Goal: Information Seeking & Learning: Learn about a topic

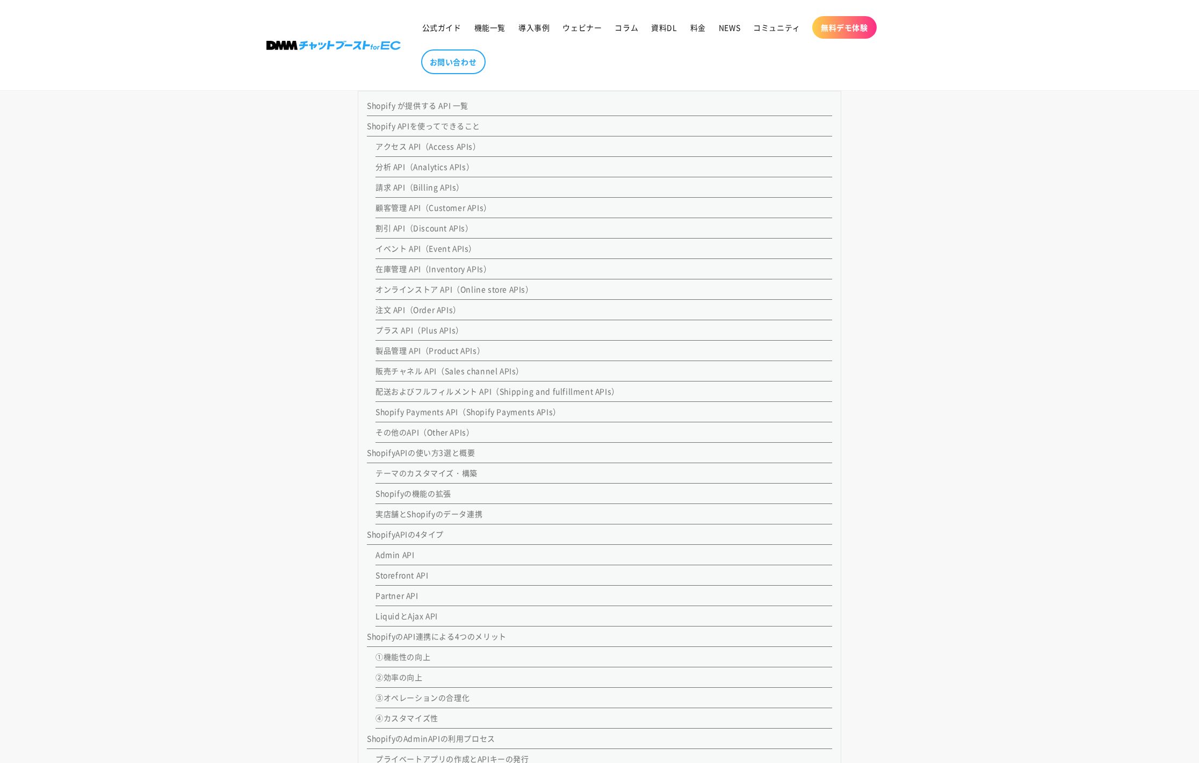
scroll to position [1012, 0]
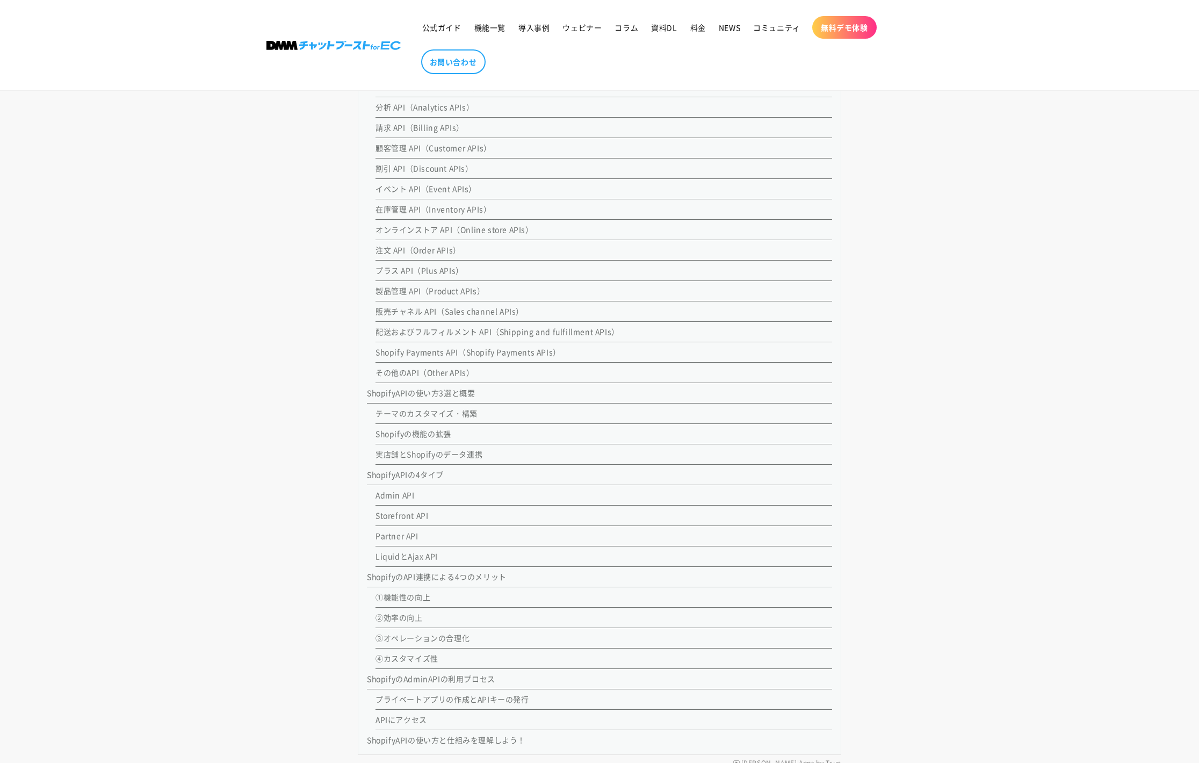
click at [387, 494] on link "Admin API" at bounding box center [395, 494] width 39 height 11
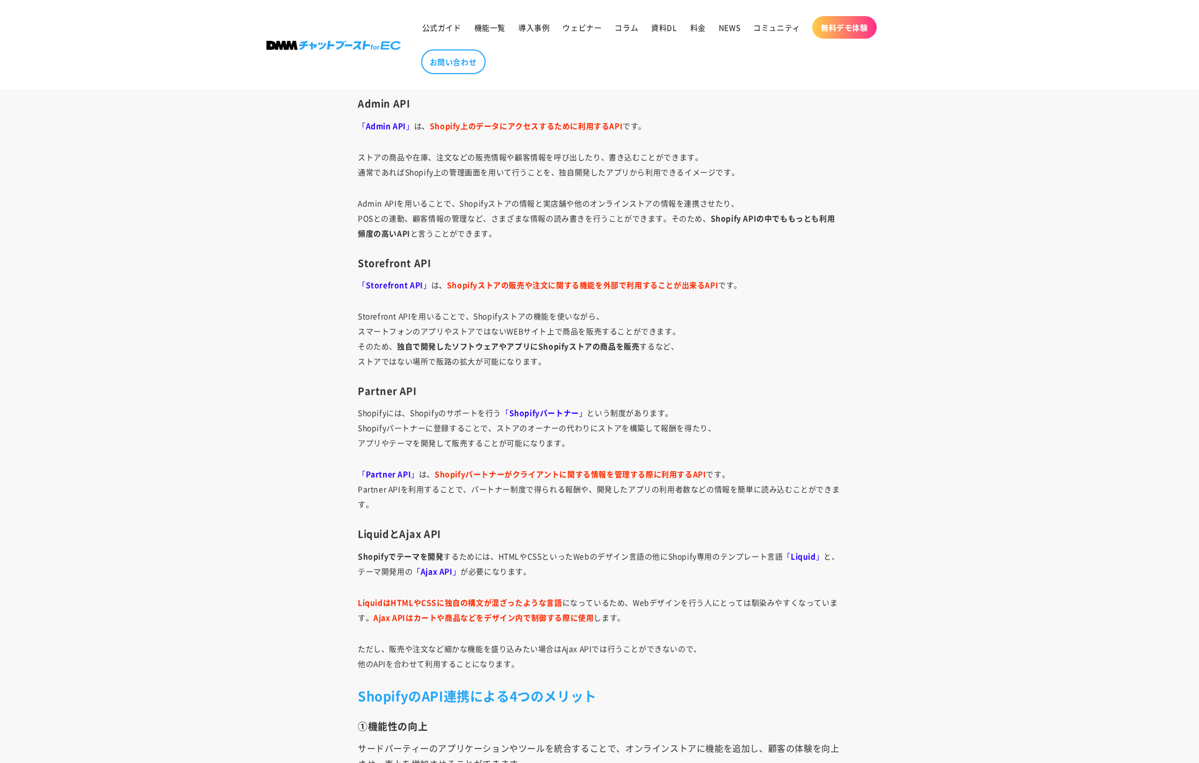
scroll to position [7806, 0]
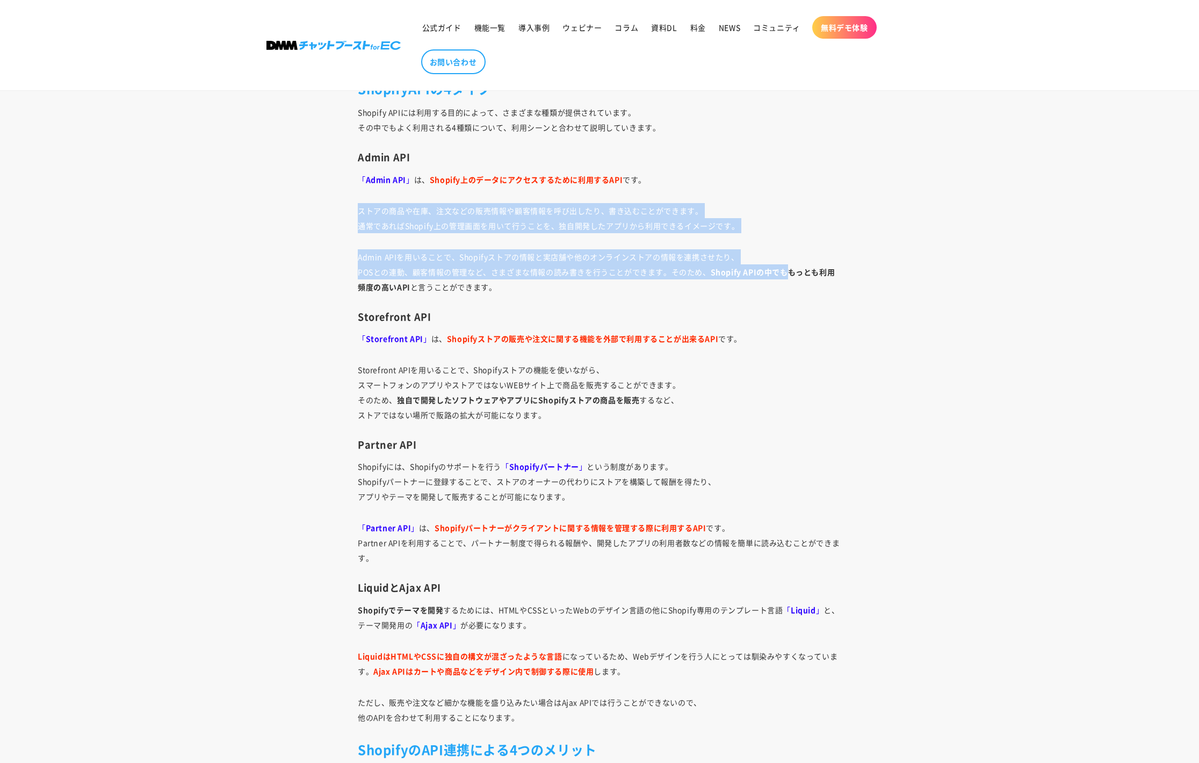
drag, startPoint x: 337, startPoint y: 198, endPoint x: 788, endPoint y: 268, distance: 455.6
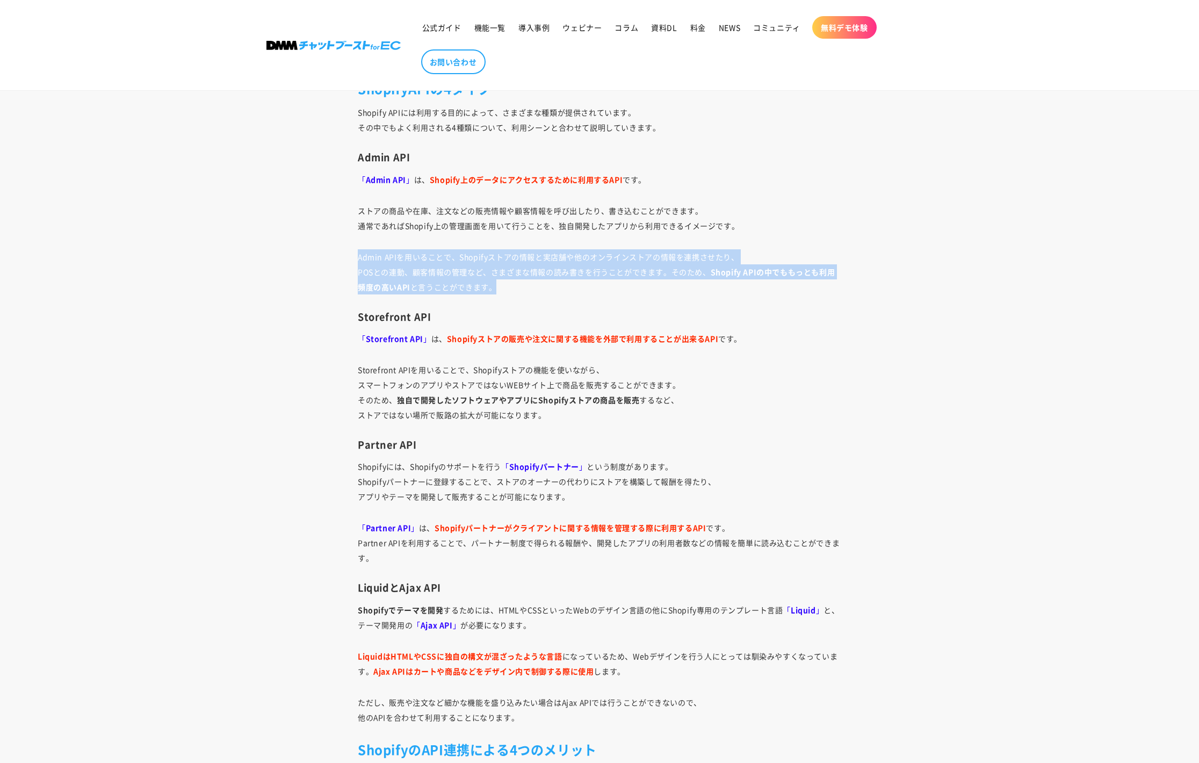
drag, startPoint x: 523, startPoint y: 293, endPoint x: 329, endPoint y: 235, distance: 201.9
click at [568, 264] on p "Admin APIを用いることで、Shopifyストアの情報と実店舗や他のオンラインストアの情報を連携させたり、 POSとの連動、顧客情報の管理など、さまざま…" at bounding box center [600, 271] width 484 height 45
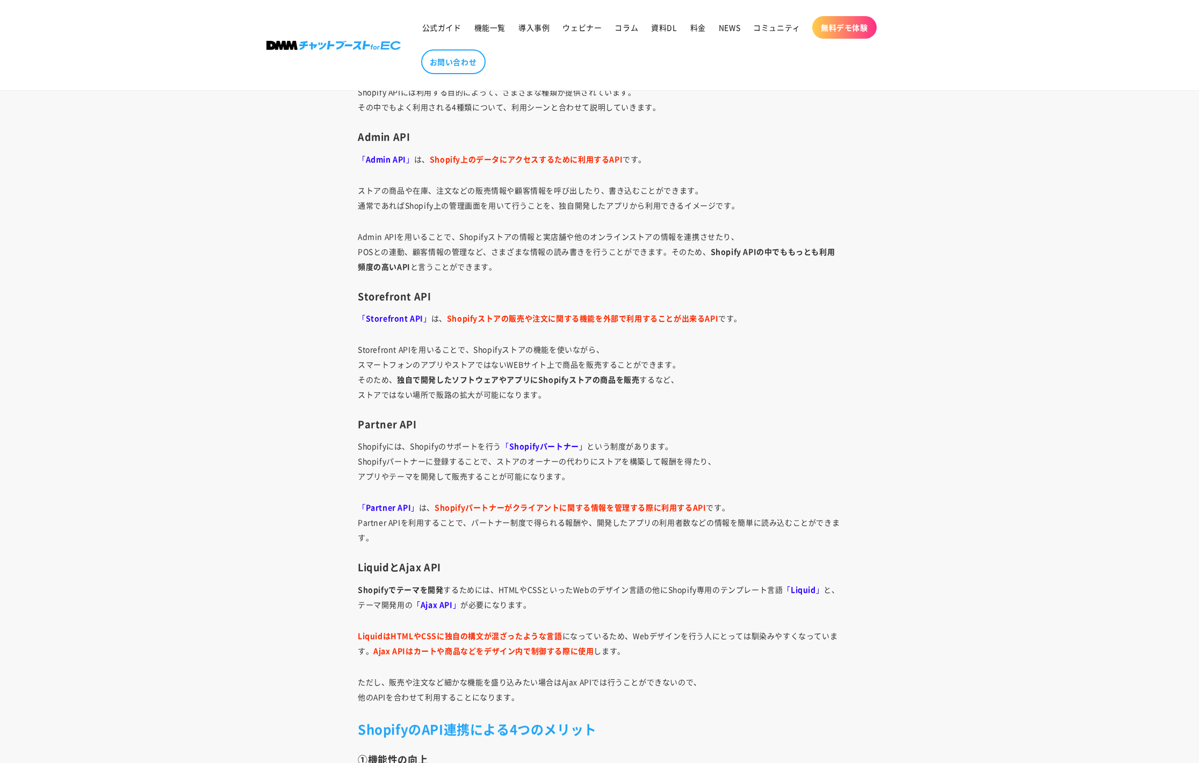
scroll to position [7869, 0]
